Goal: Information Seeking & Learning: Find specific fact

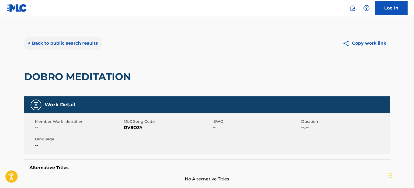
click at [87, 43] on button "< Back to public search results" at bounding box center [63, 44] width 78 height 14
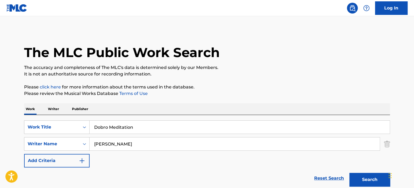
scroll to position [101, 0]
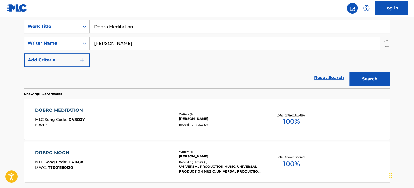
click at [129, 28] on input "Dobro Meditation" at bounding box center [240, 26] width 300 height 13
paste input "Learning To Fly"
type input "Learning To Fly"
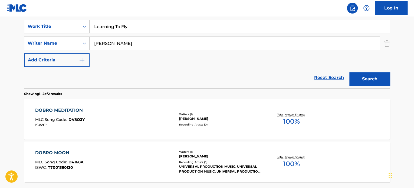
click at [135, 43] on input "[PERSON_NAME]" at bounding box center [235, 43] width 290 height 13
click at [135, 43] on input "TARDY" at bounding box center [235, 43] width 290 height 13
type input "TARDY"
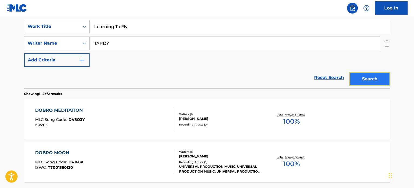
click at [368, 76] on button "Search" at bounding box center [370, 79] width 41 height 14
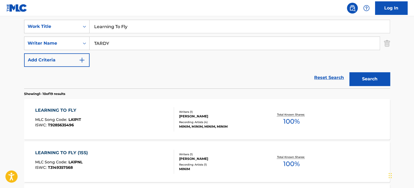
click at [153, 113] on div "LEARNING TO FLY MLC Song Code : LA1PIT ISWC : T9285635496" at bounding box center [104, 119] width 139 height 24
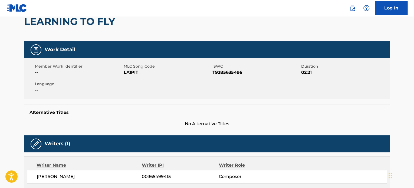
scroll to position [162, 0]
